Goal: Task Accomplishment & Management: Use online tool/utility

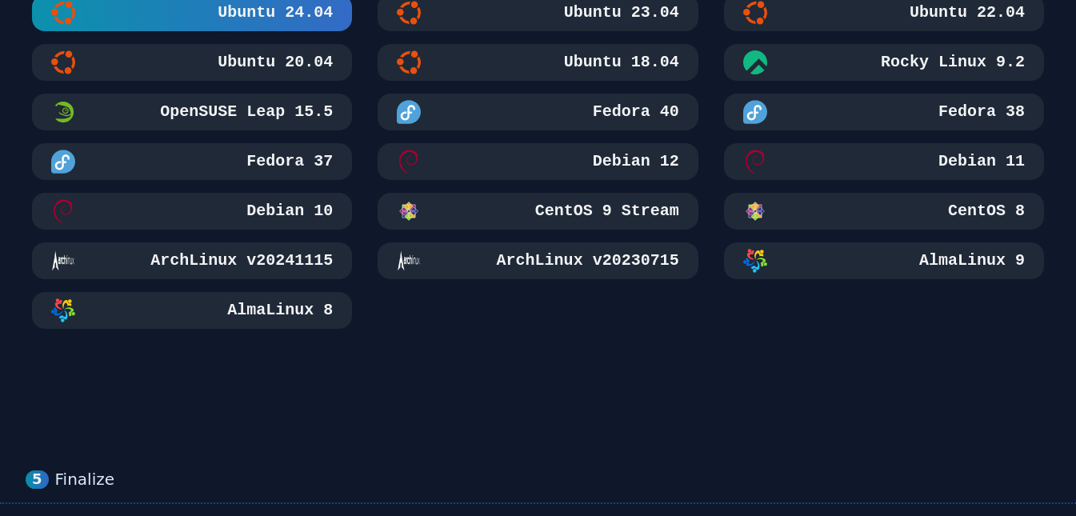
scroll to position [1040, 0]
